Goal: Transaction & Acquisition: Download file/media

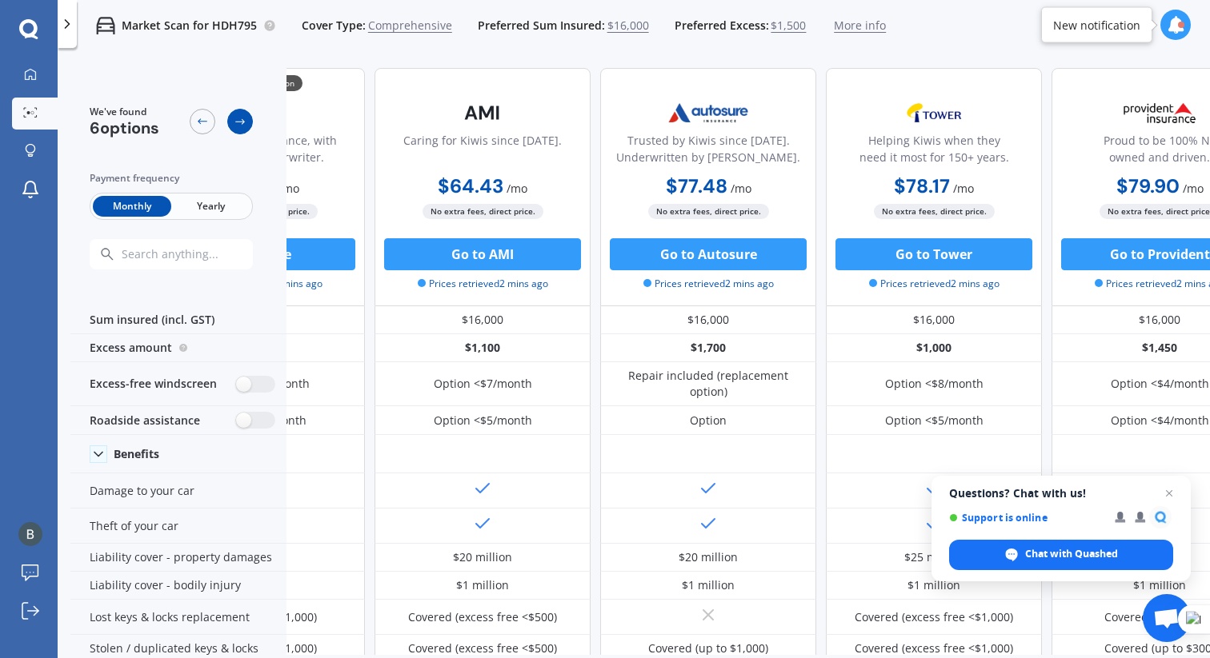
click at [238, 126] on icon at bounding box center [240, 121] width 13 height 13
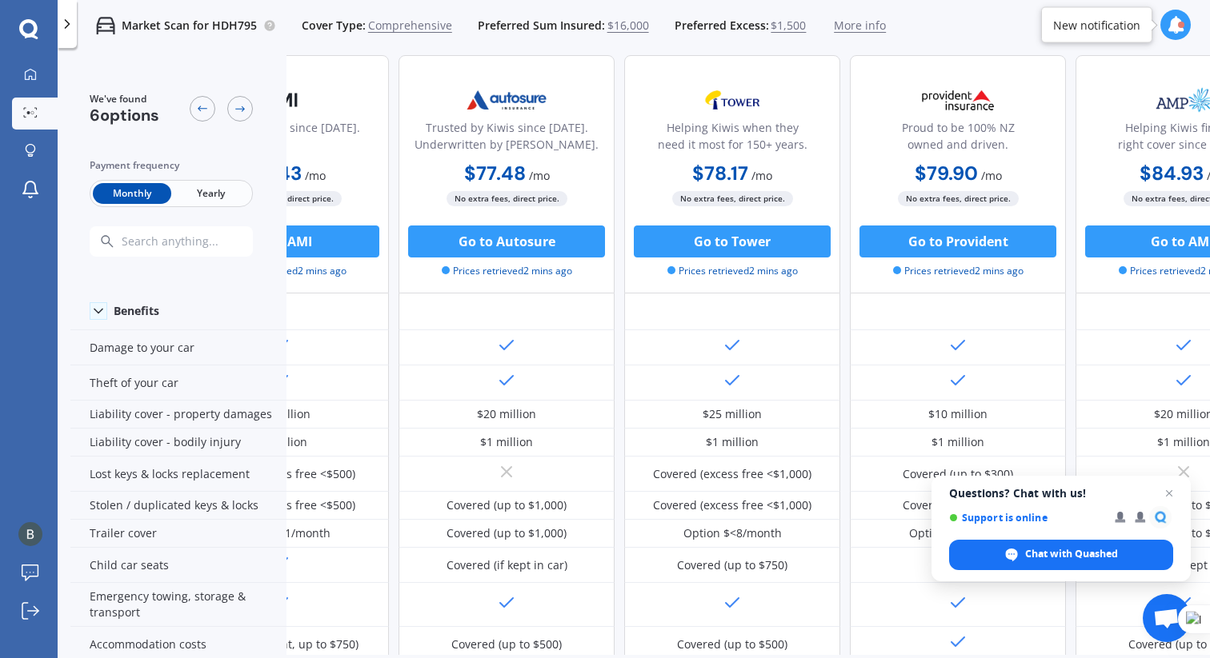
scroll to position [0, 339]
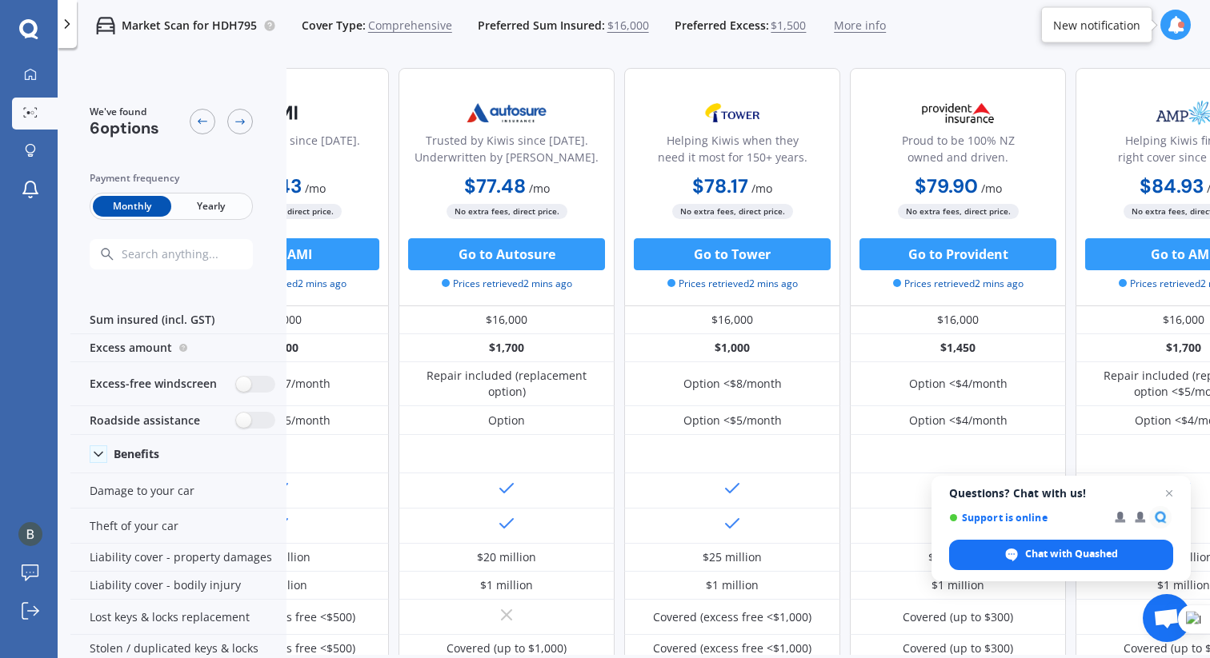
click at [230, 28] on p "Market Scan for HDH795" at bounding box center [189, 26] width 135 height 16
click at [66, 23] on icon at bounding box center [67, 24] width 16 height 16
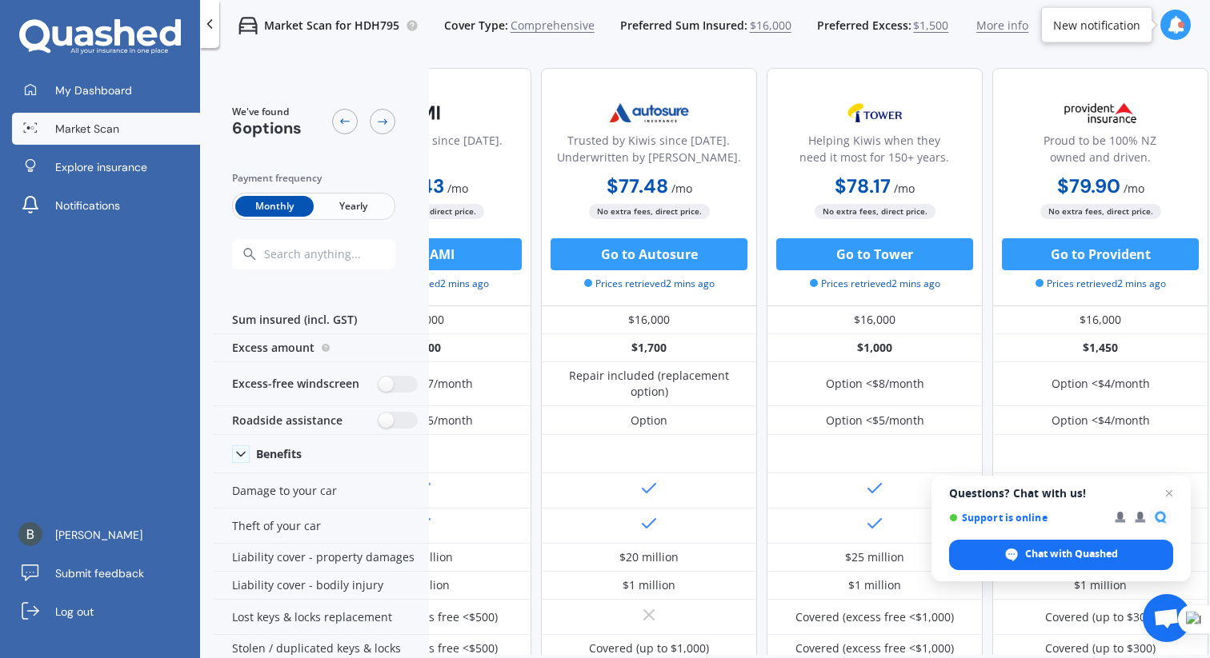
click at [118, 129] on link "Market Scan" at bounding box center [106, 129] width 188 height 32
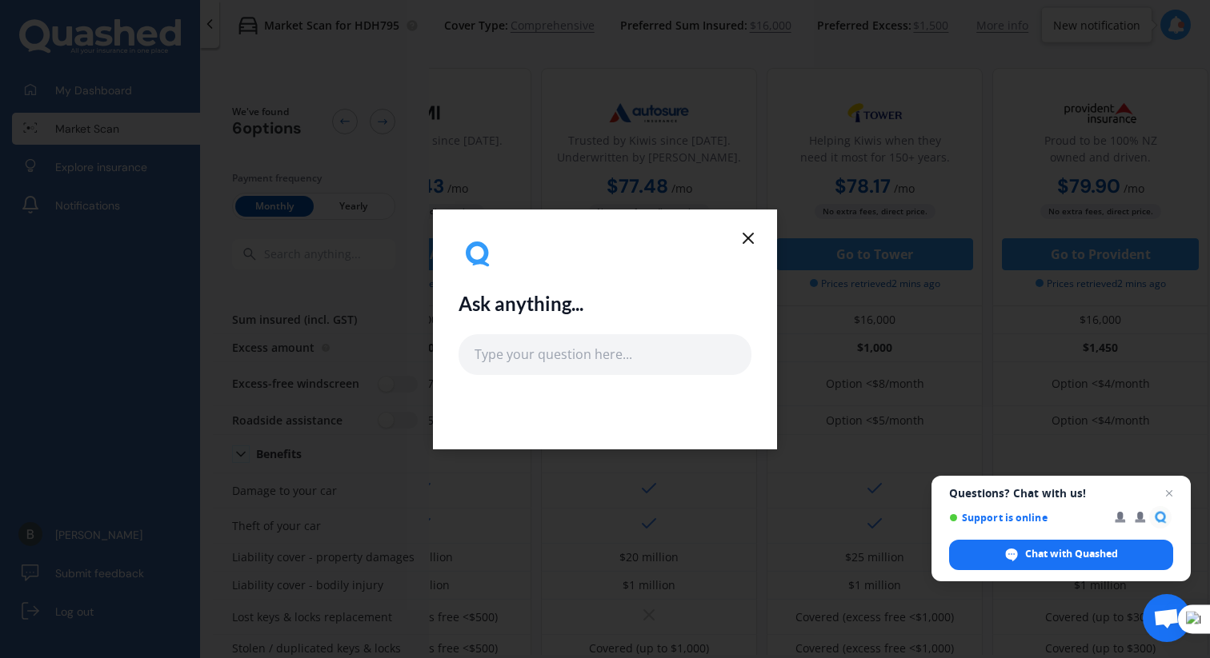
click at [750, 234] on line at bounding box center [748, 239] width 10 height 10
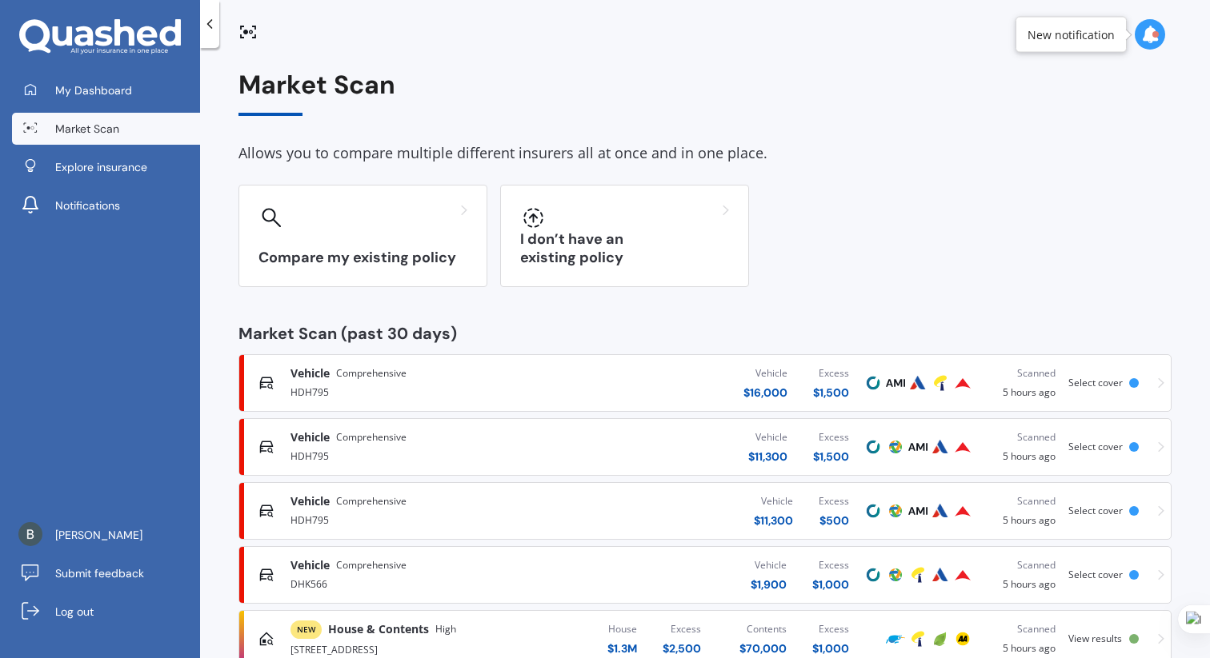
click at [121, 106] on div "My Dashboard Market Scan Explore insurance Notifications" at bounding box center [100, 151] width 200 height 154
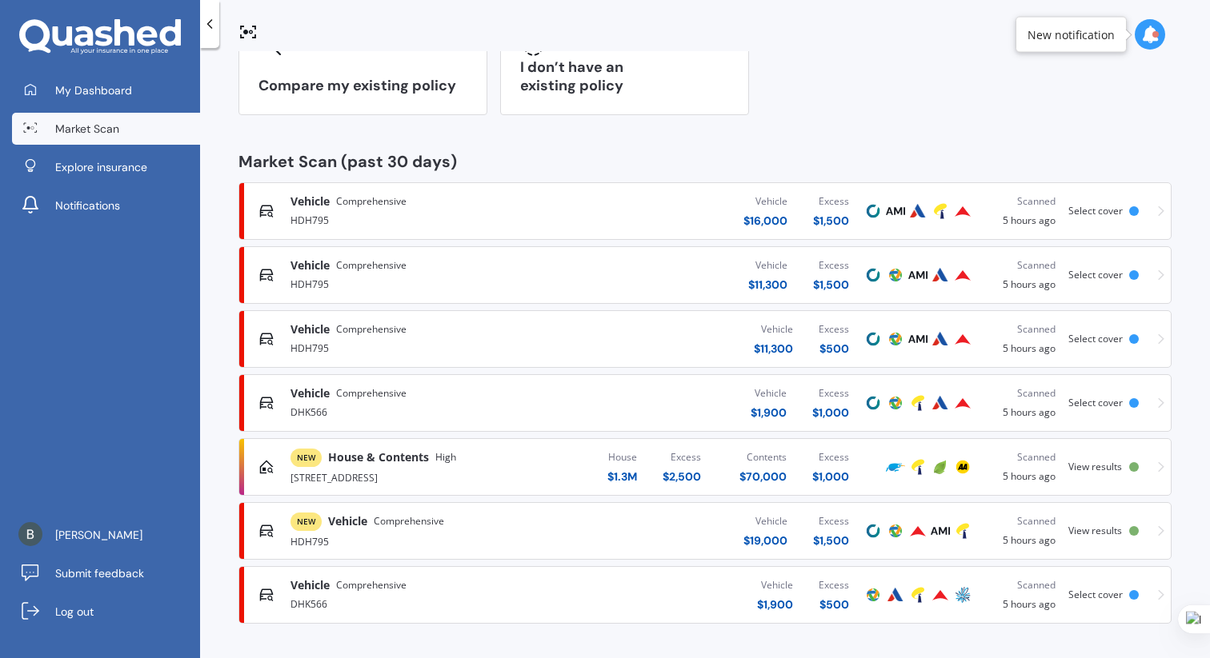
scroll to position [173, 0]
click at [1054, 458] on div "NEW House & Contents High [STREET_ADDRESS][GEOGRAPHIC_DATA] $ 1.3M Excess $ 2,5…" at bounding box center [705, 466] width 918 height 48
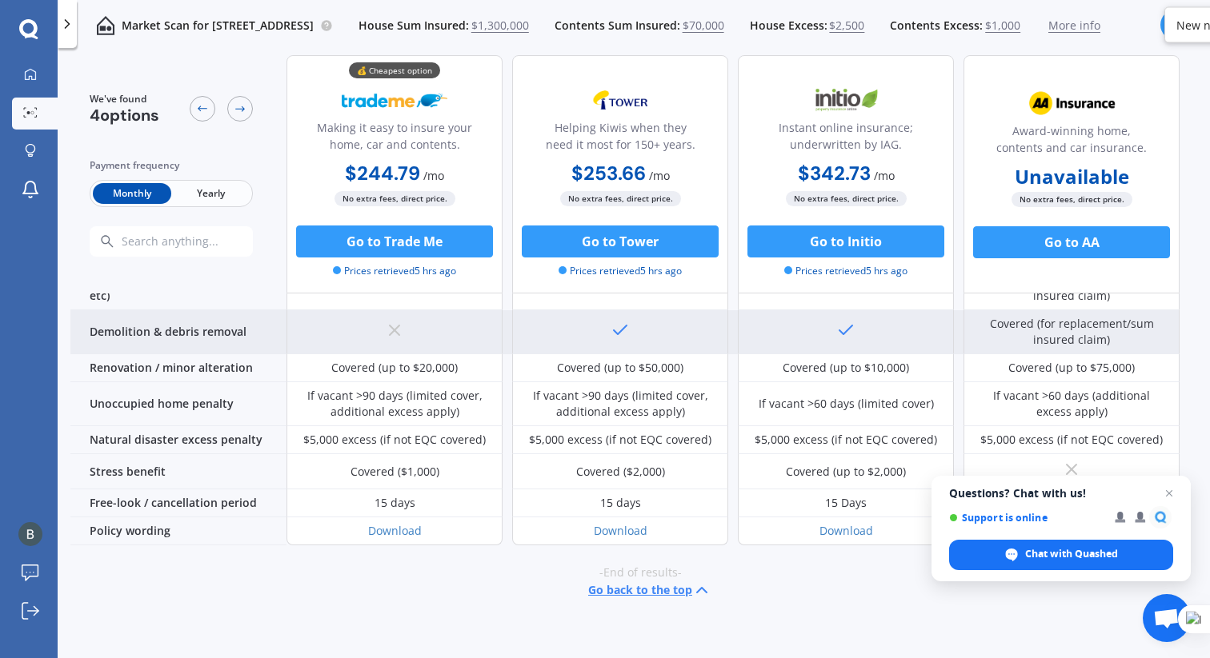
scroll to position [664, 0]
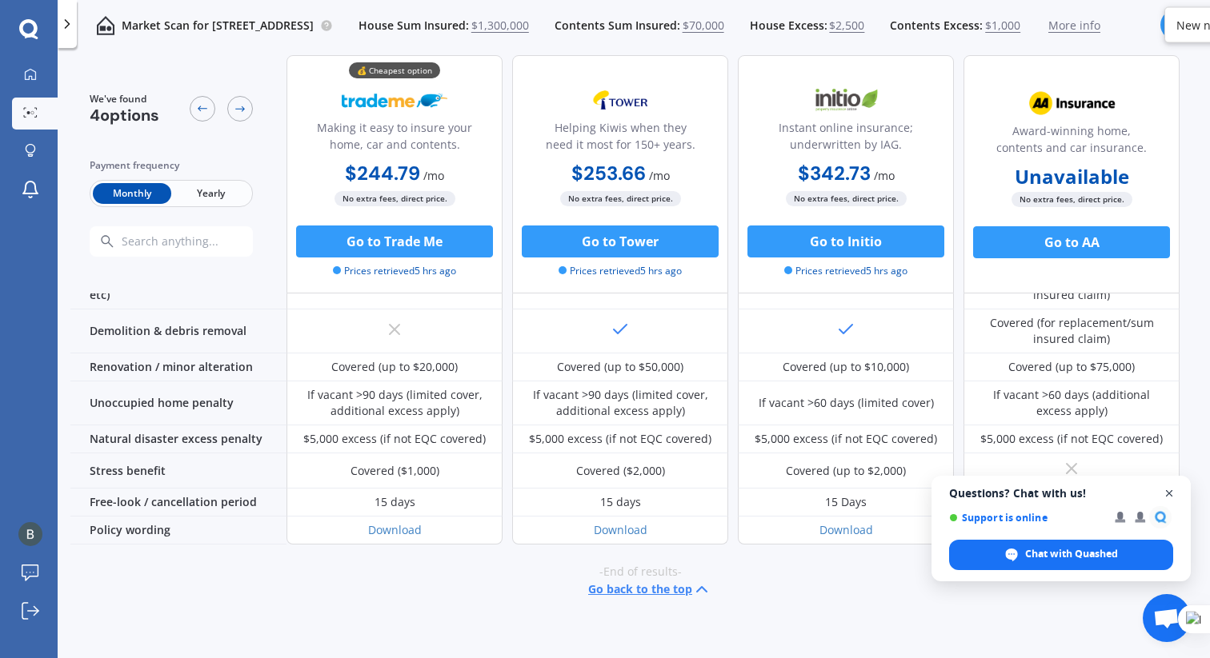
click at [1173, 498] on span "Close chat" at bounding box center [1169, 494] width 20 height 20
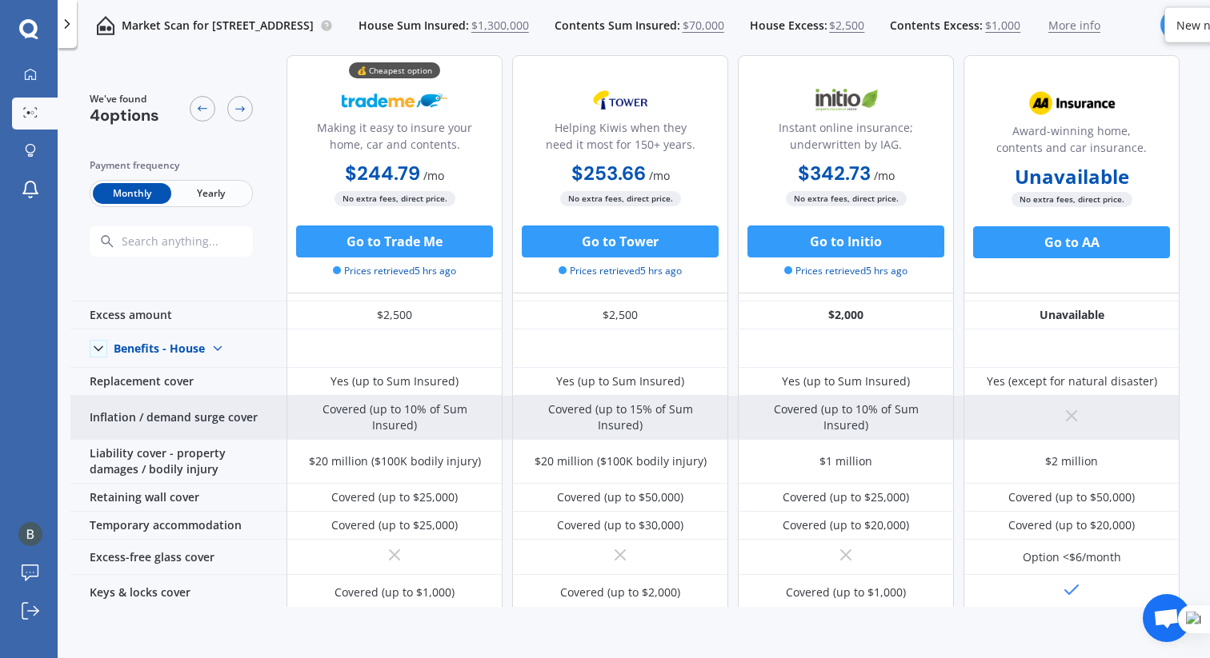
scroll to position [0, 0]
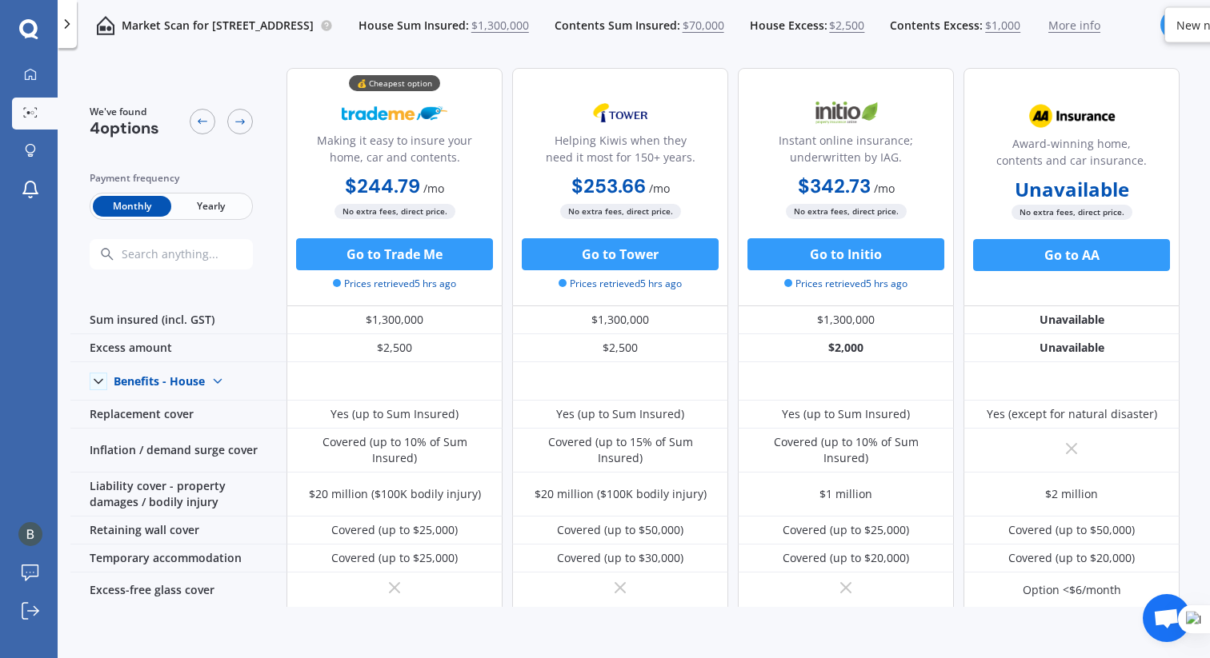
click at [210, 203] on span "Yearly" at bounding box center [210, 206] width 78 height 21
click at [118, 196] on span "Monthly" at bounding box center [132, 206] width 78 height 21
click at [216, 202] on span "Yearly" at bounding box center [210, 206] width 78 height 21
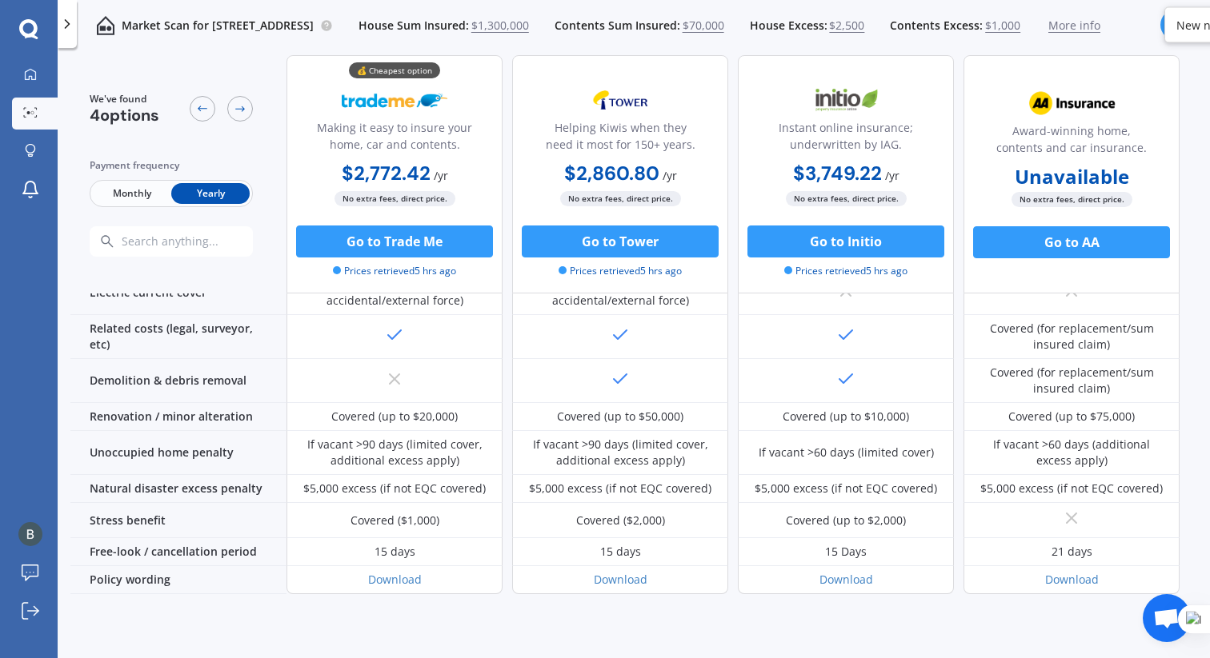
scroll to position [664, 0]
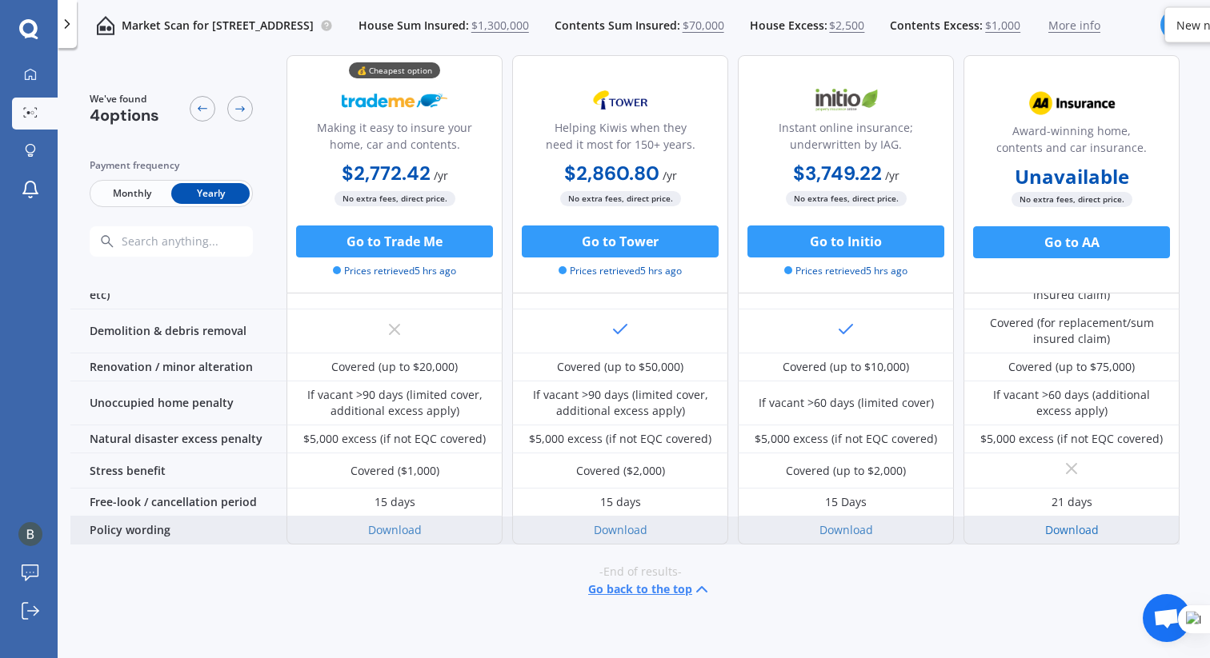
click at [1068, 522] on link "Download" at bounding box center [1072, 529] width 54 height 15
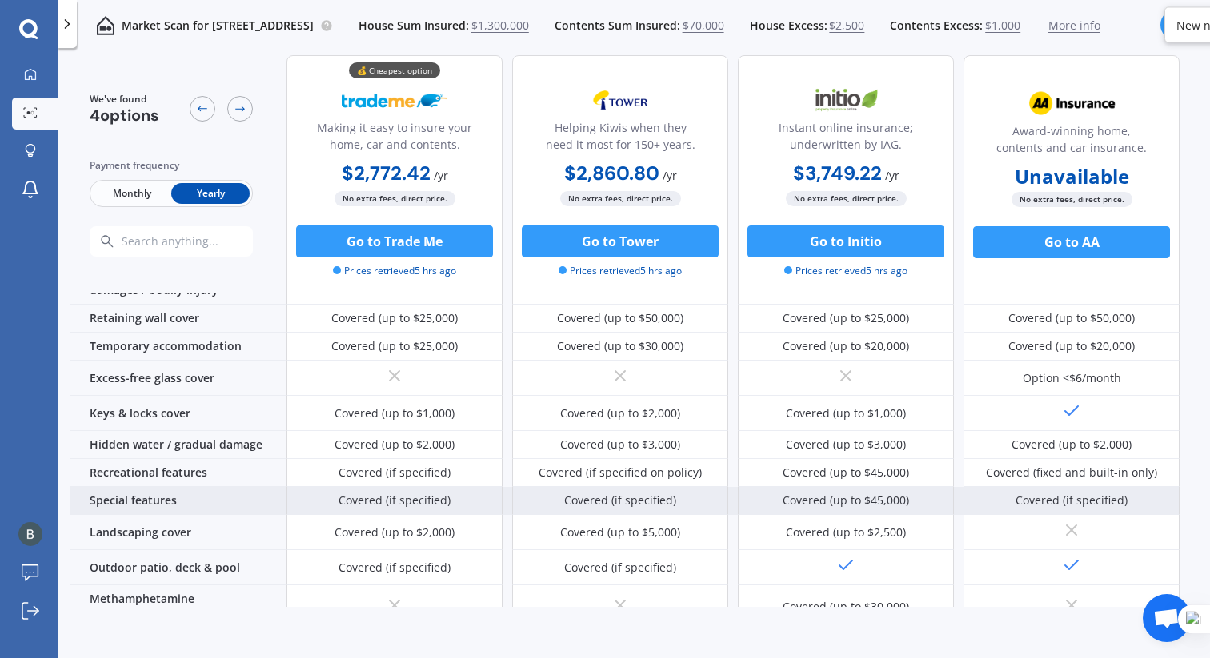
scroll to position [0, 0]
